Goal: Task Accomplishment & Management: Manage account settings

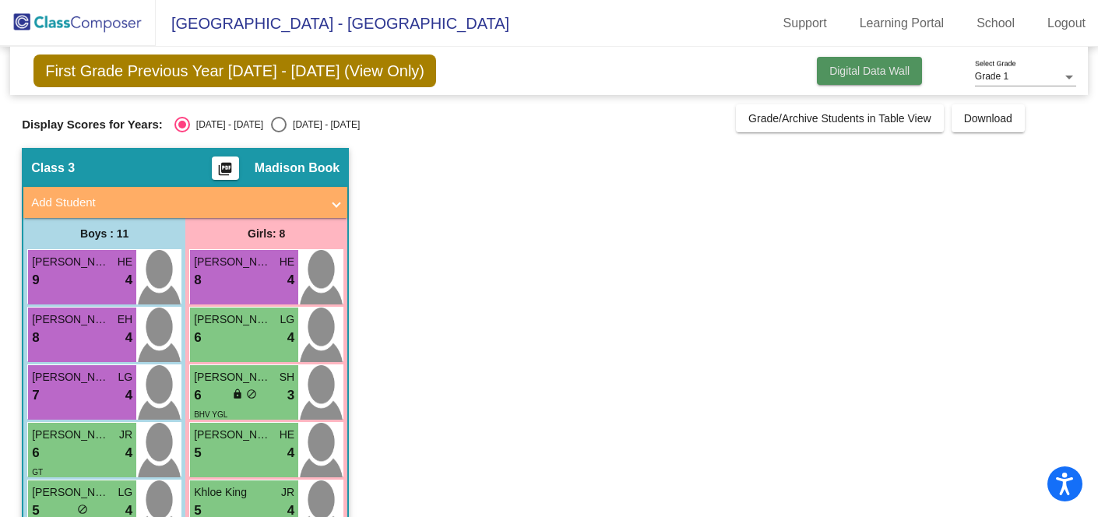
click at [873, 69] on span "Digital Data Wall" at bounding box center [869, 71] width 80 height 12
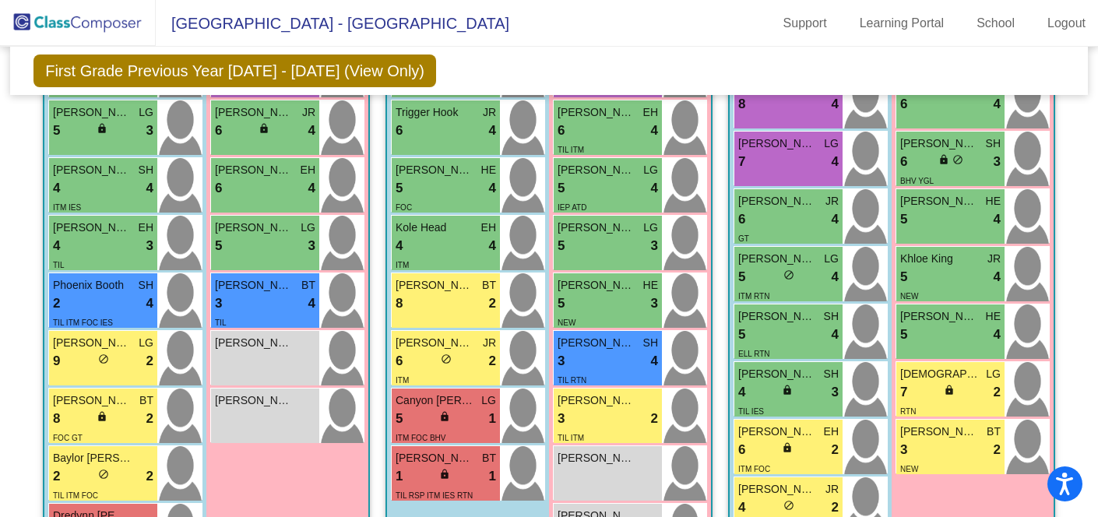
scroll to position [612, 0]
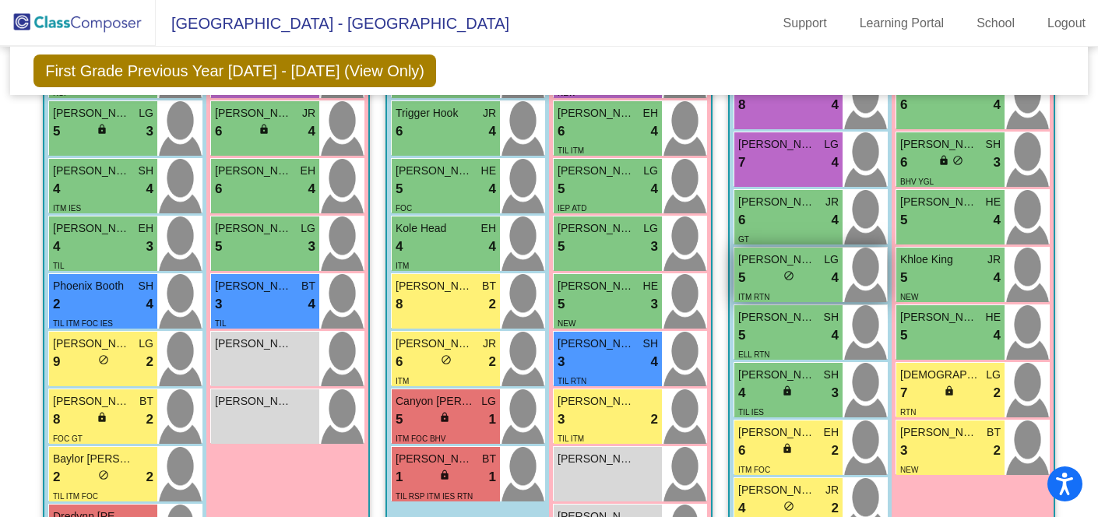
click at [740, 288] on div "ITM RTN" at bounding box center [753, 296] width 31 height 16
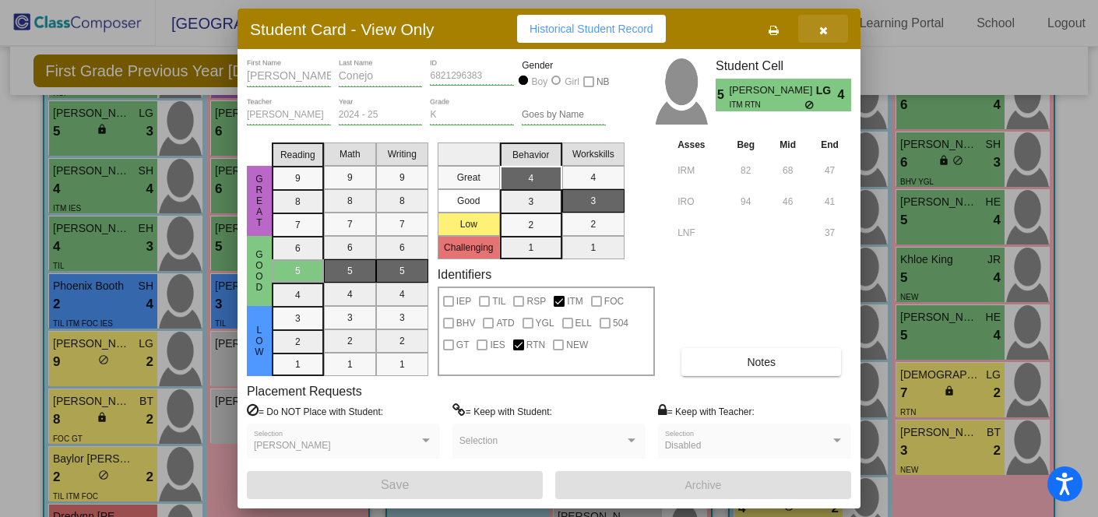
click at [817, 30] on button "button" at bounding box center [823, 29] width 50 height 28
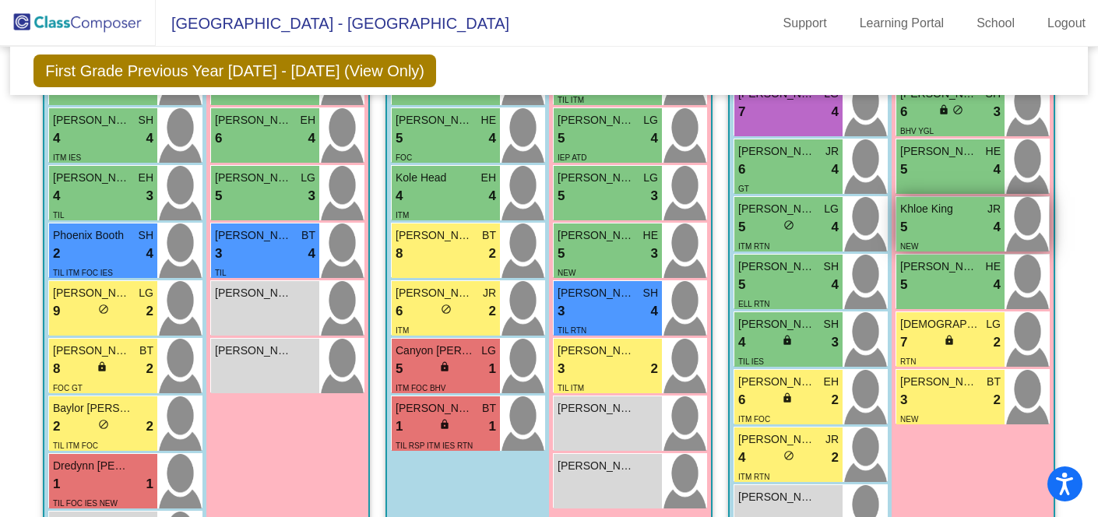
scroll to position [669, 0]
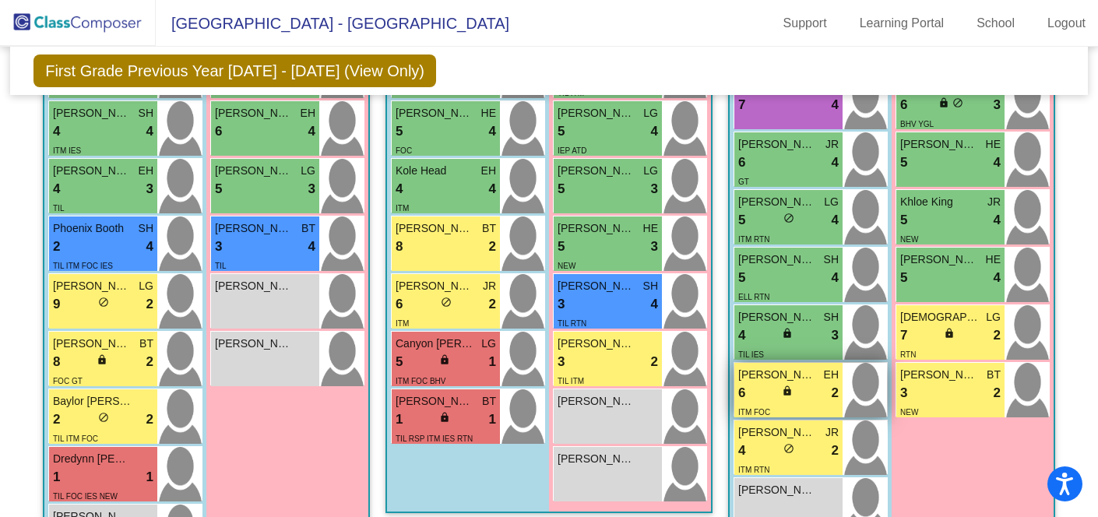
click at [800, 383] on div "6 lock do_not_disturb_alt 2" at bounding box center [788, 393] width 100 height 20
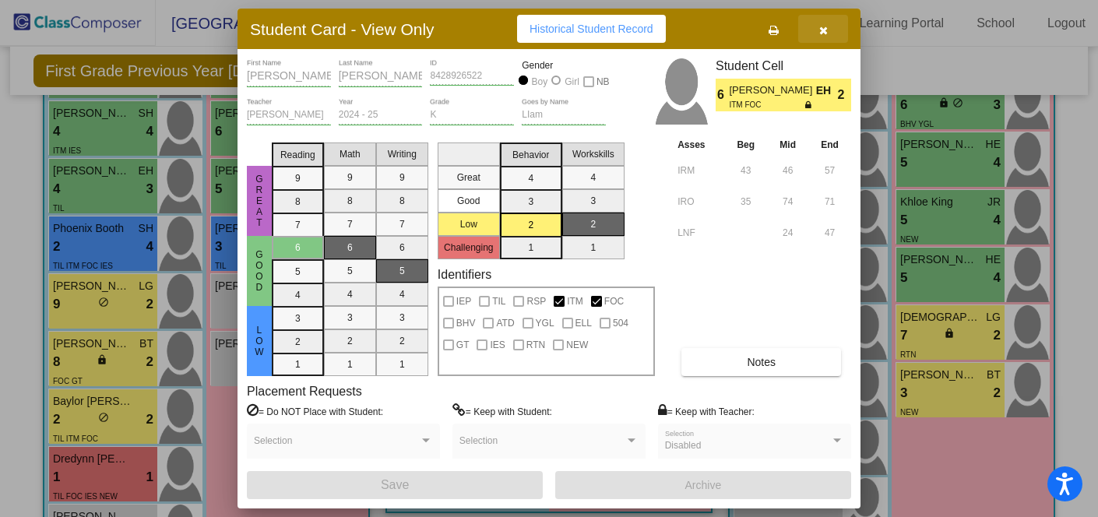
click at [821, 27] on icon "button" at bounding box center [823, 30] width 9 height 11
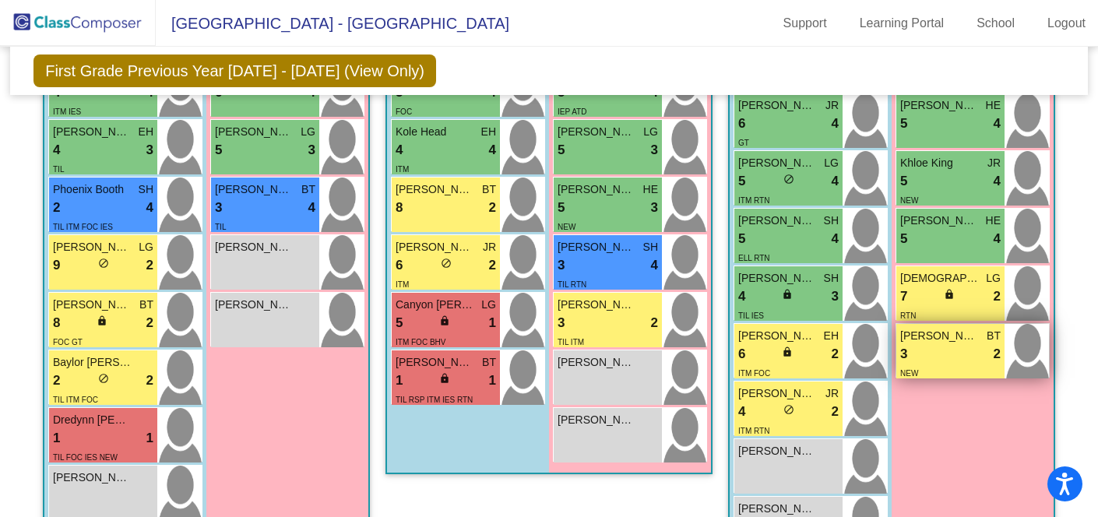
scroll to position [747, 0]
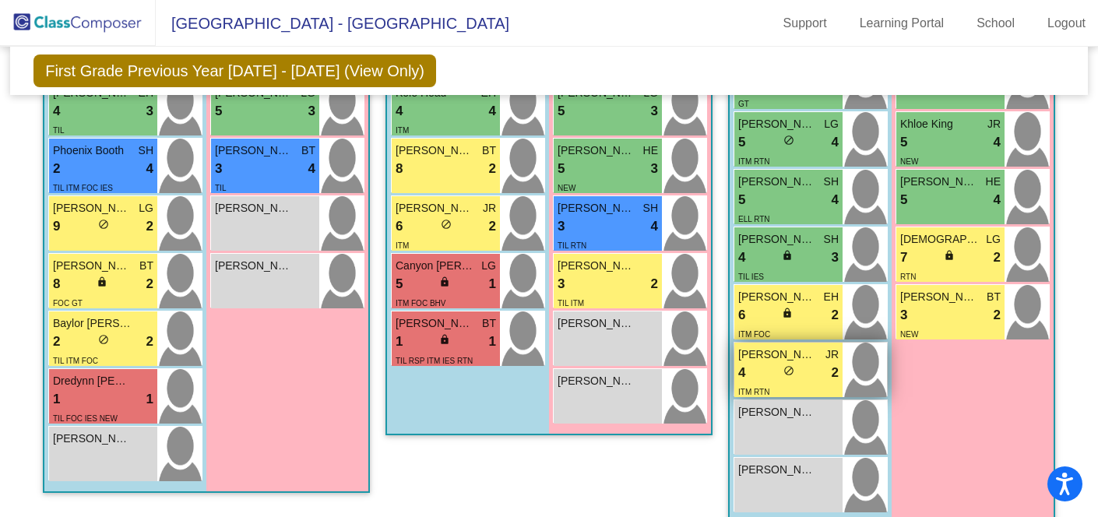
click at [761, 363] on div "4 lock do_not_disturb_alt 2" at bounding box center [788, 373] width 100 height 20
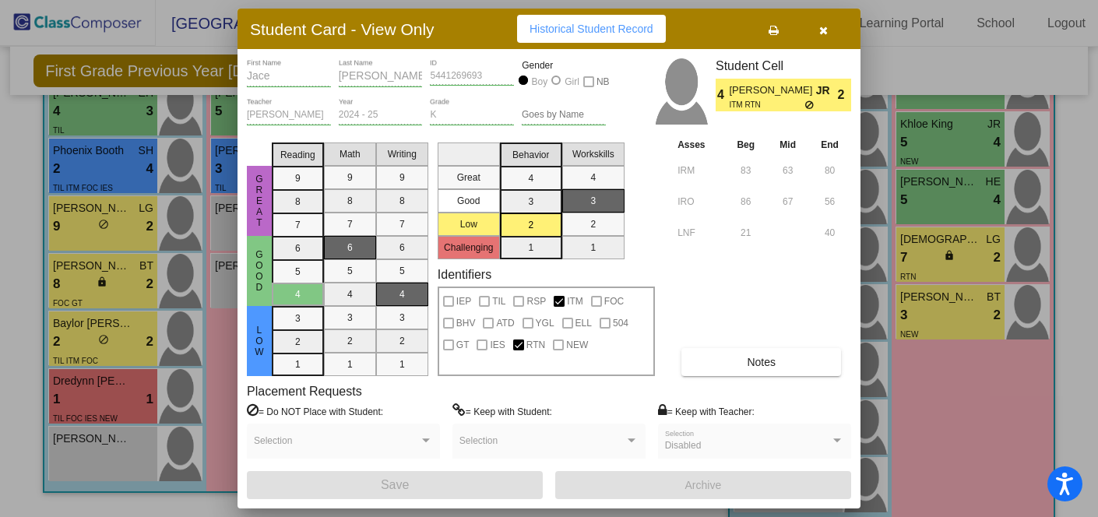
click at [827, 40] on button "button" at bounding box center [823, 29] width 50 height 28
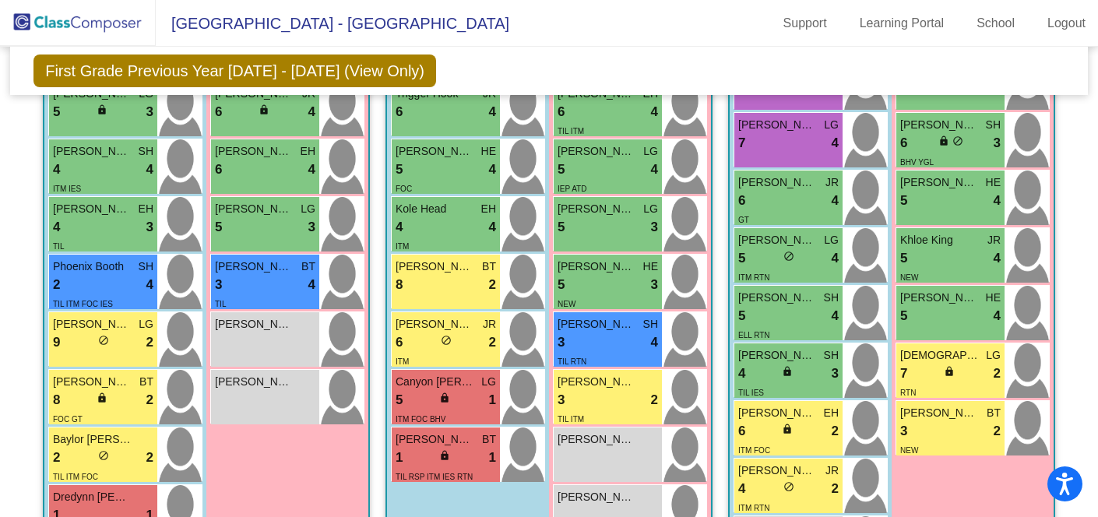
scroll to position [636, 0]
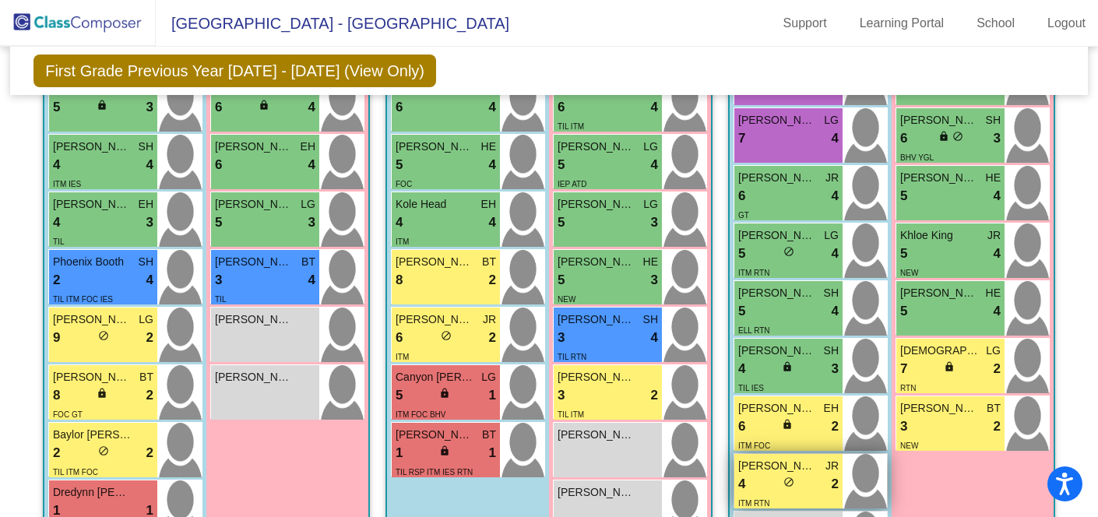
click at [785, 478] on span "do_not_disturb_alt" at bounding box center [788, 481] width 11 height 11
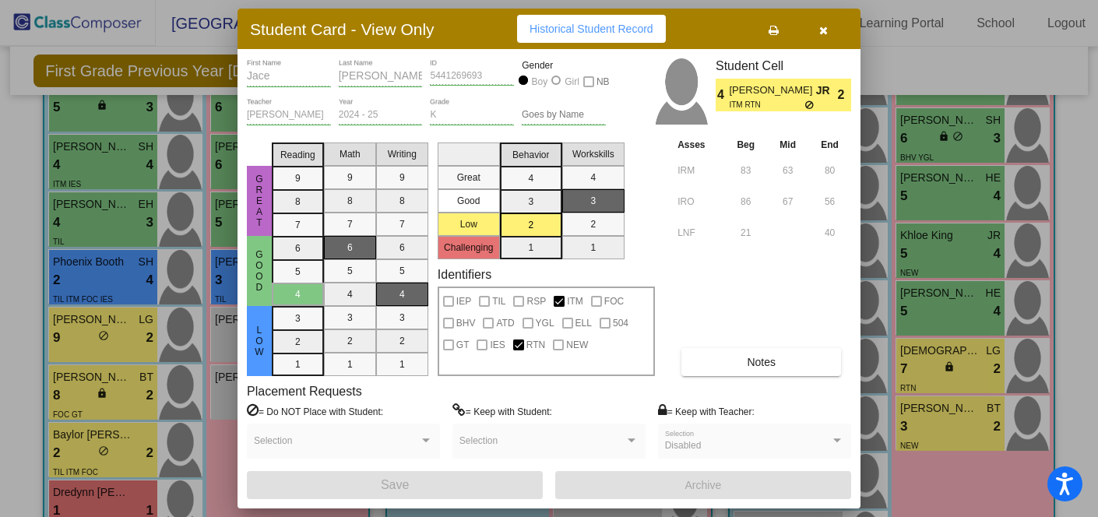
click at [364, 441] on span at bounding box center [336, 446] width 165 height 11
click at [827, 32] on button "button" at bounding box center [823, 29] width 50 height 28
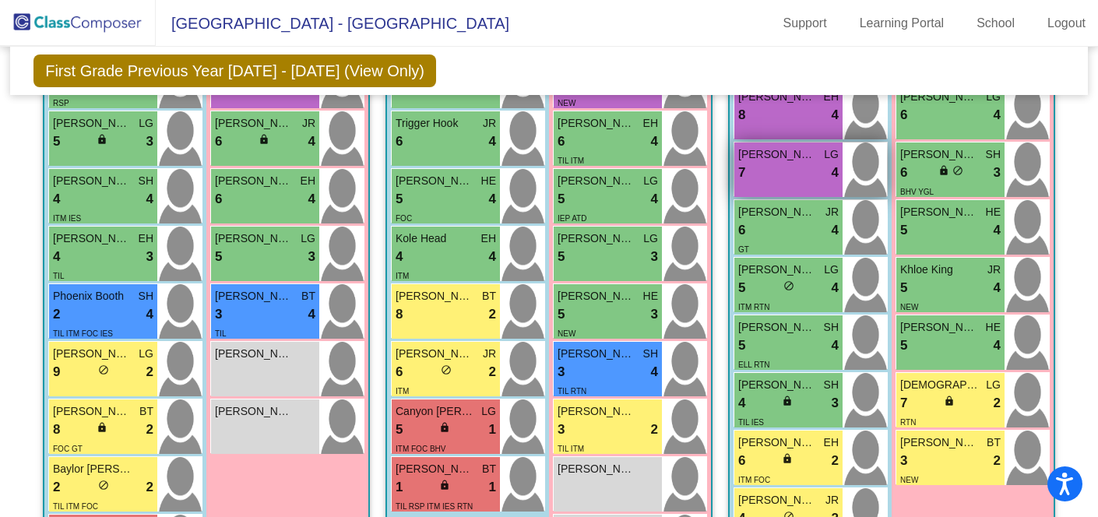
scroll to position [606, 0]
